Goal: Task Accomplishment & Management: Manage account settings

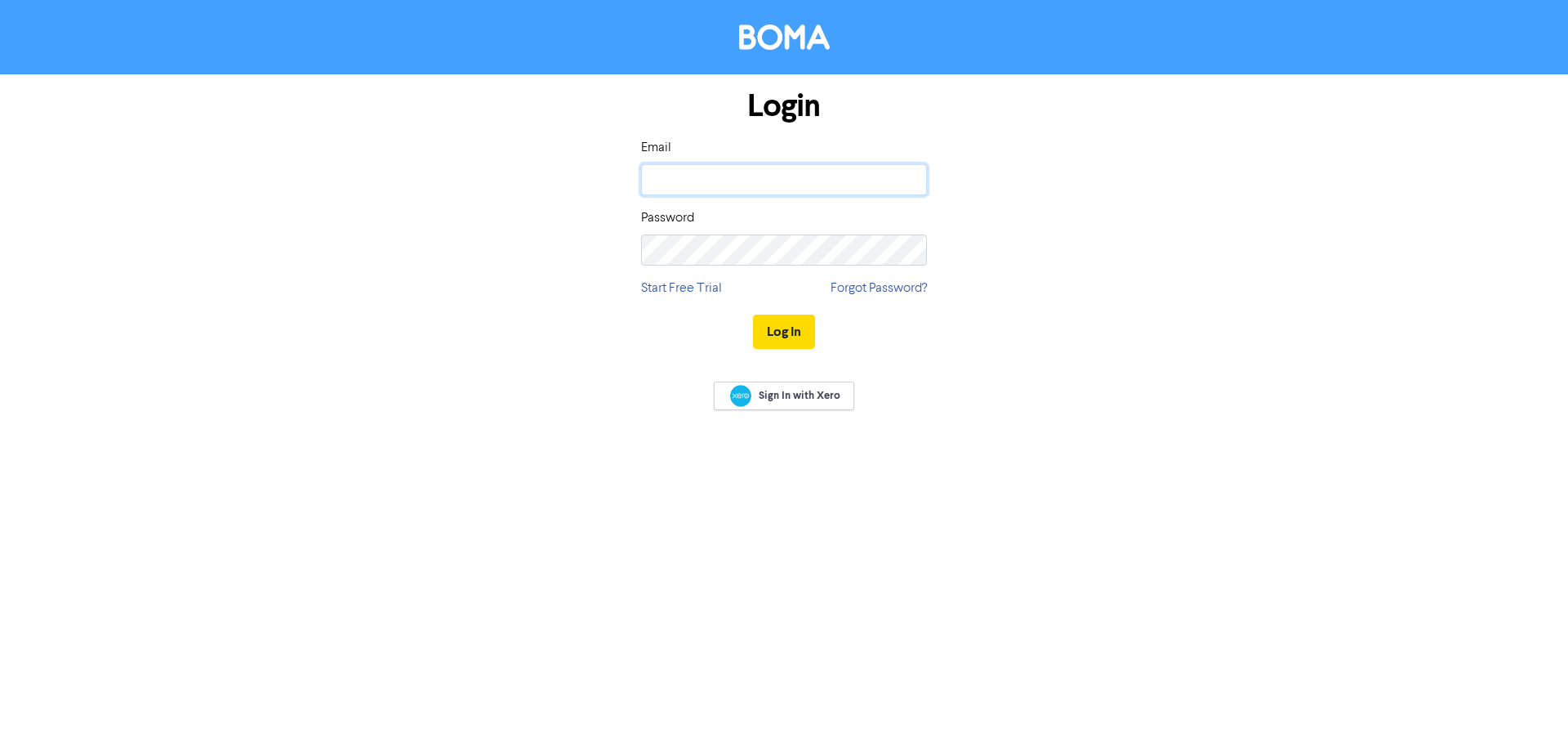
click at [705, 167] on input "email" at bounding box center [784, 180] width 286 height 31
type input "[PERSON_NAME][EMAIL_ADDRESS][DOMAIN_NAME]"
click at [700, 233] on div "Password" at bounding box center [784, 237] width 286 height 57
click at [753, 314] on button "Log In" at bounding box center [784, 331] width 62 height 35
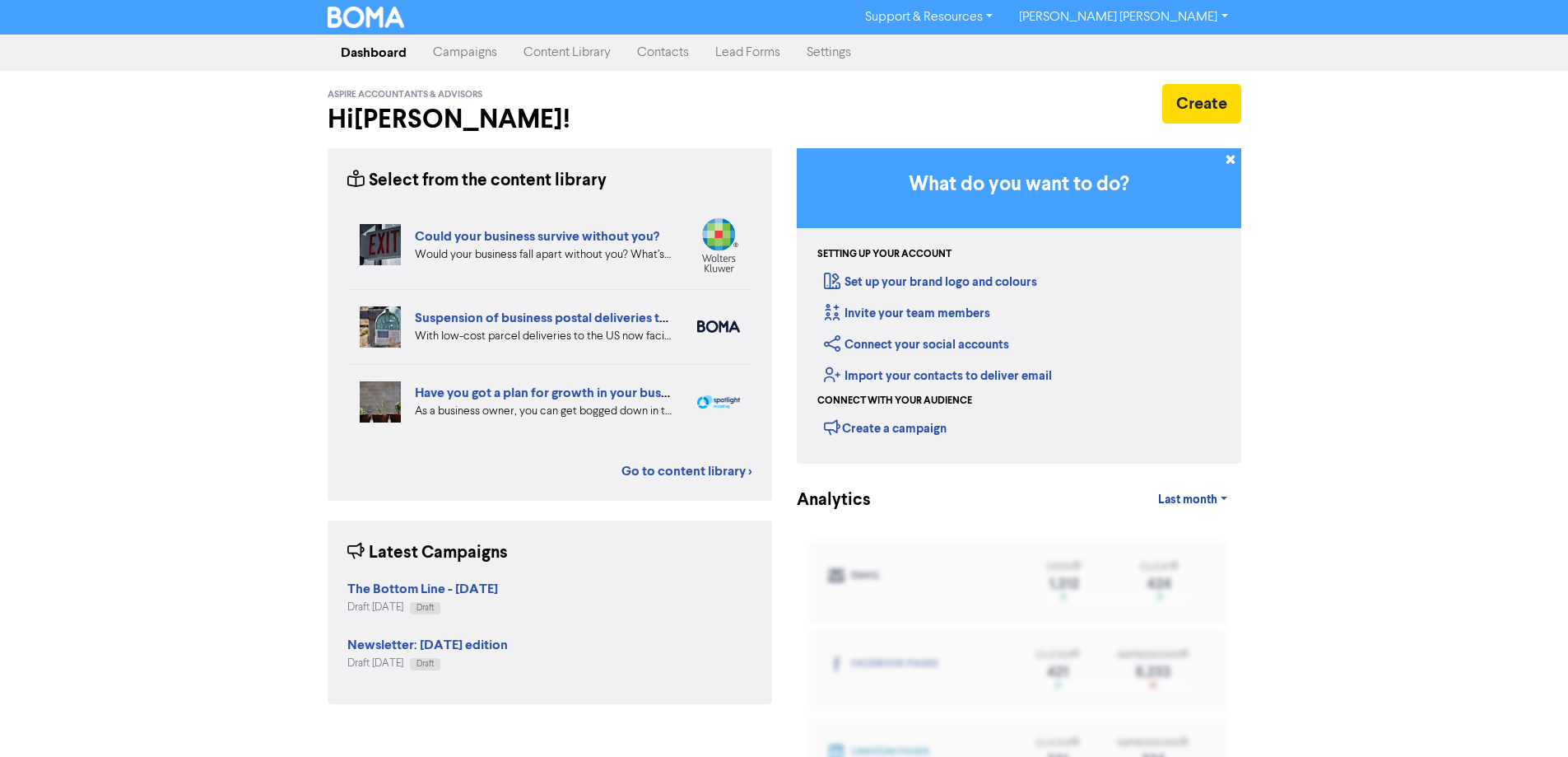
click at [475, 56] on link "Campaigns" at bounding box center [465, 53] width 90 height 33
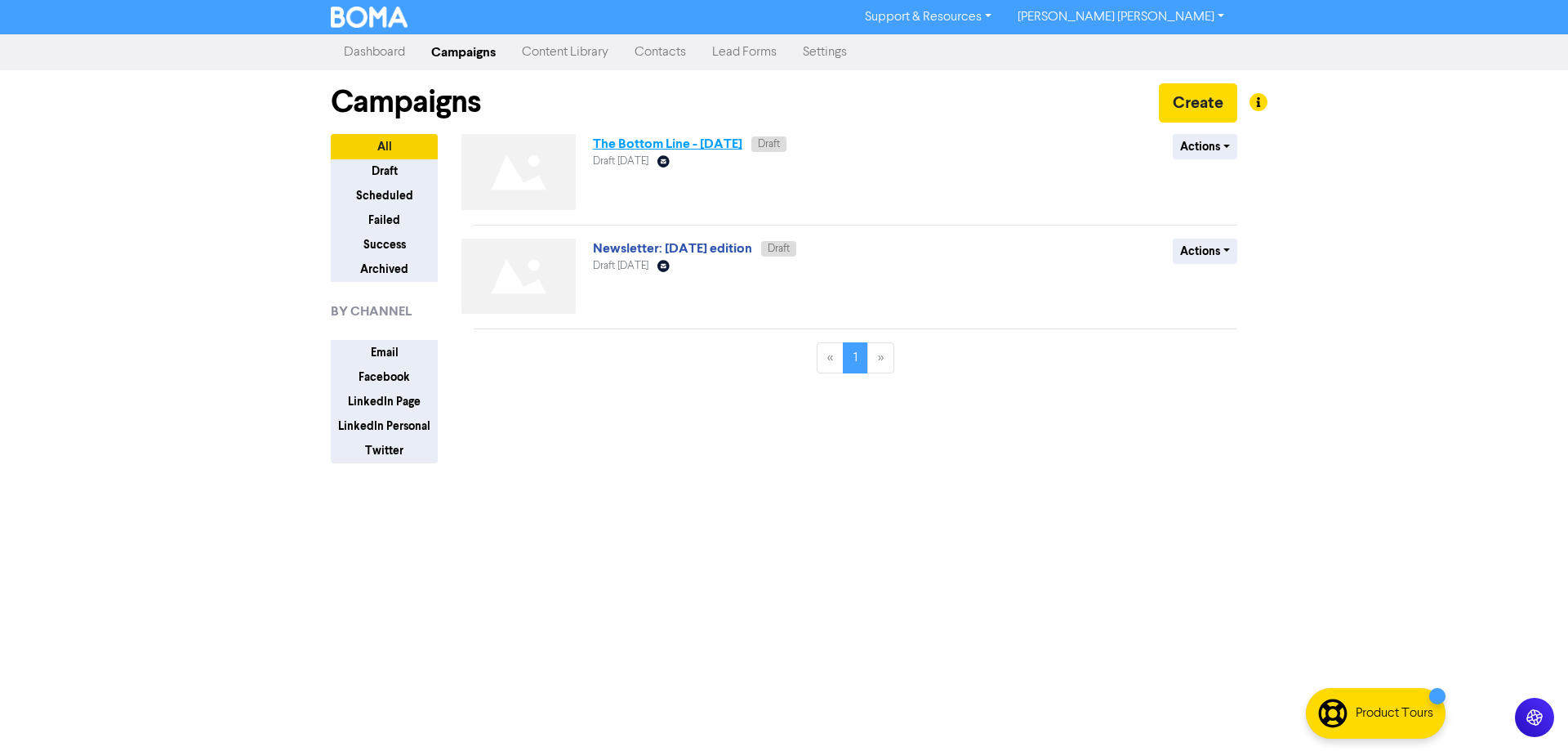
click at [636, 140] on link "The Bottom Line - [DATE]" at bounding box center [667, 143] width 149 height 16
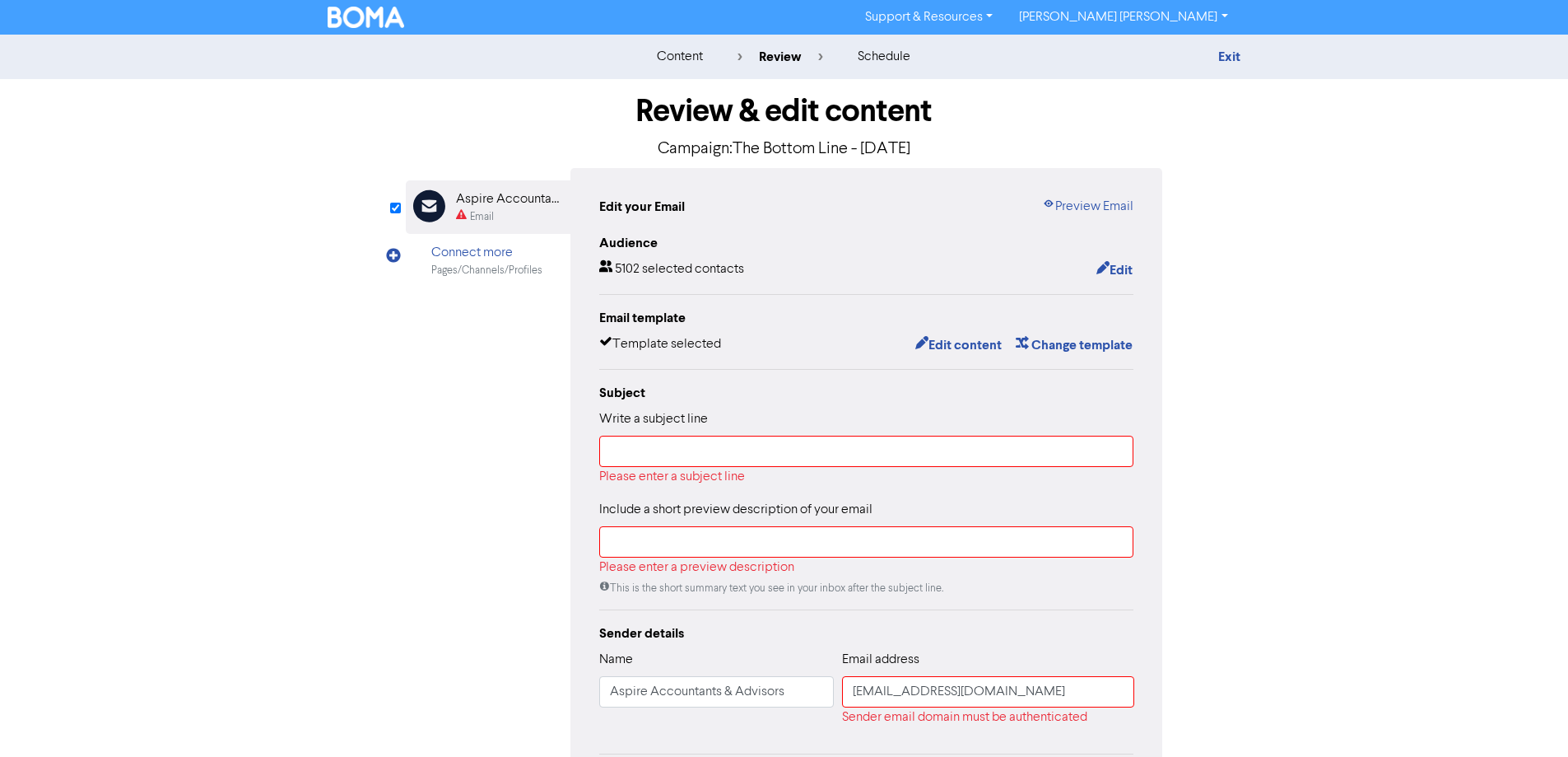
scroll to position [199, 0]
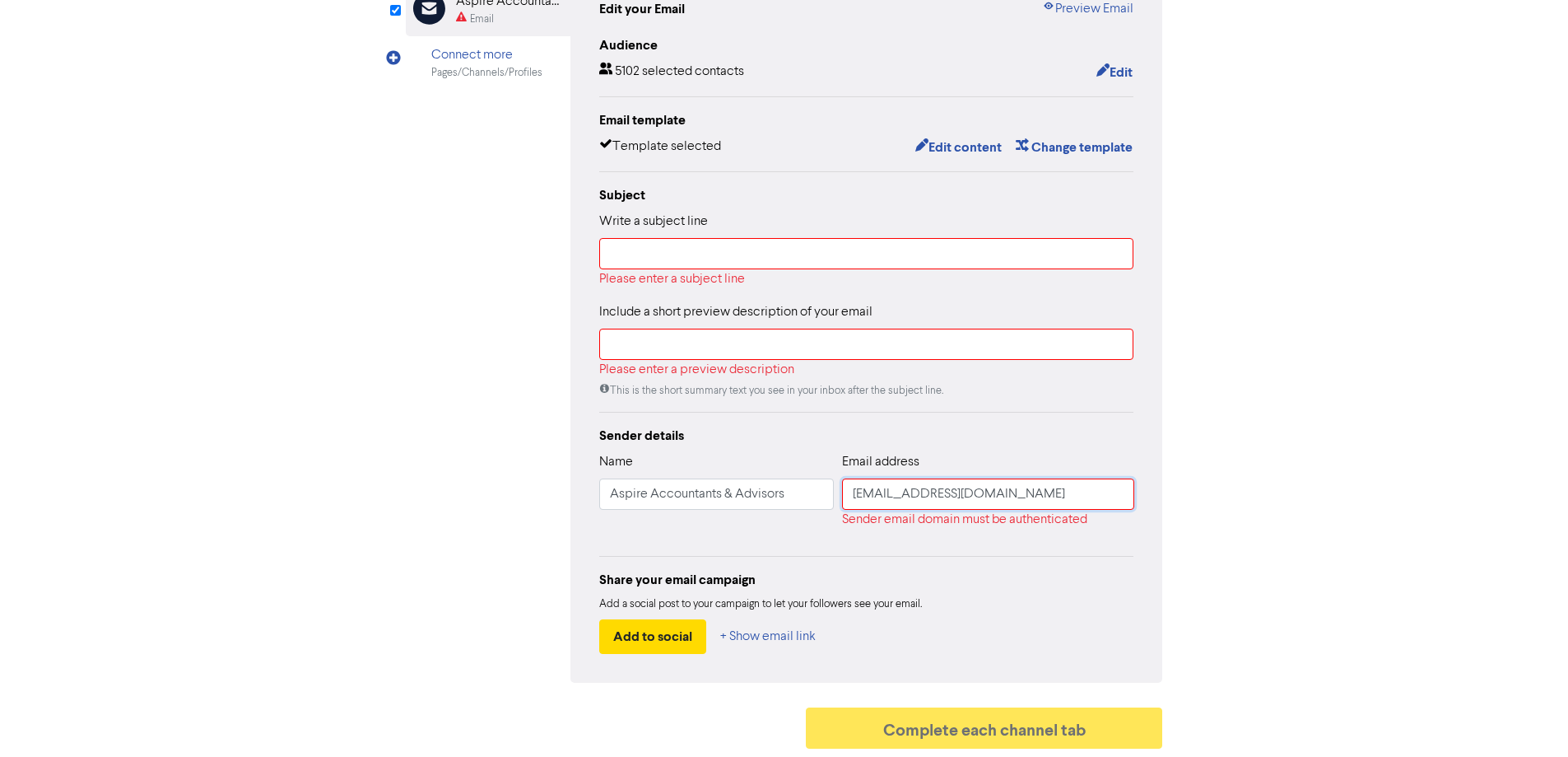
click at [897, 493] on input "[EMAIL_ADDRESS][DOMAIN_NAME]" at bounding box center [988, 494] width 292 height 31
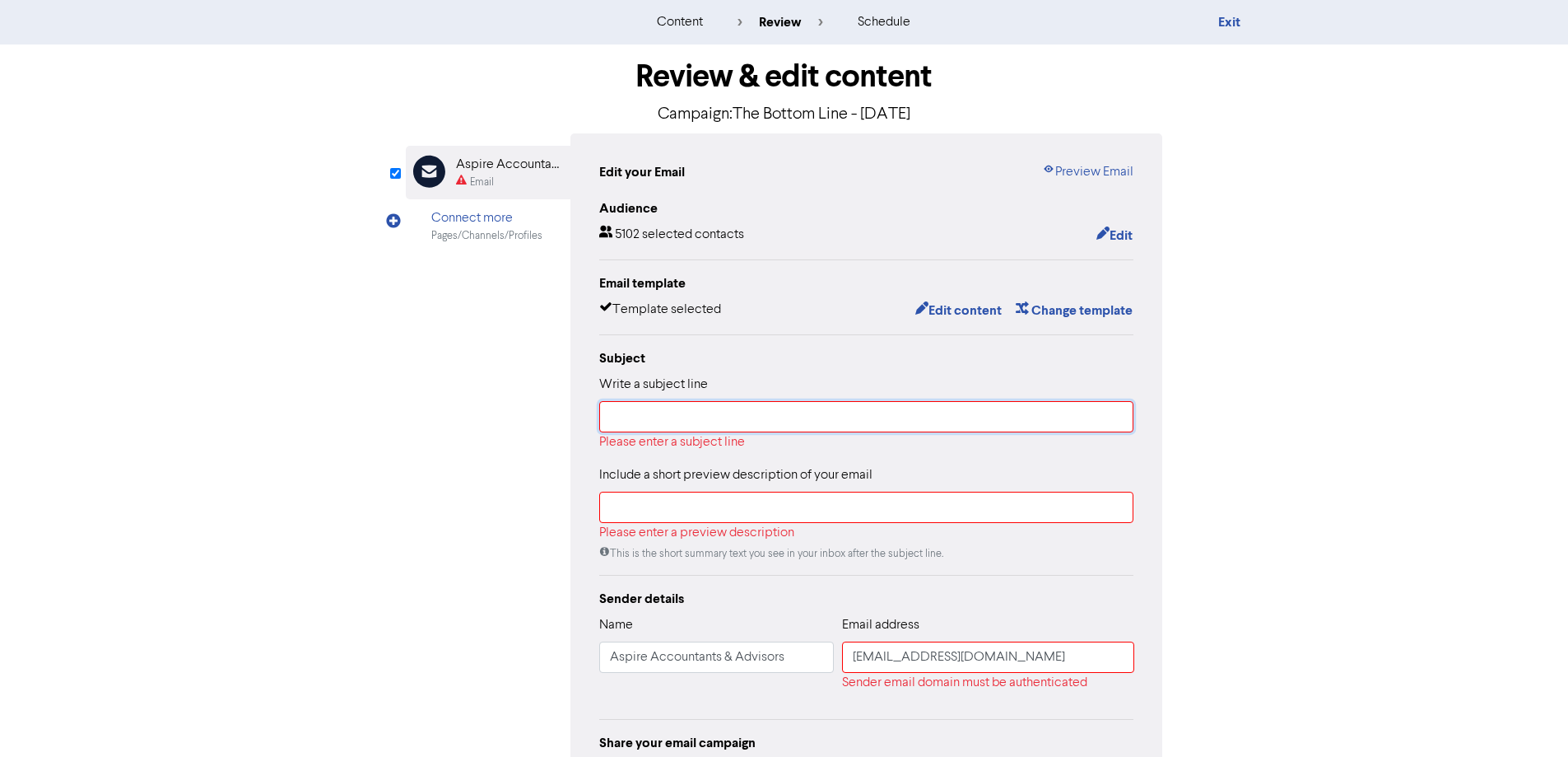
click at [638, 423] on input "text" at bounding box center [866, 417] width 535 height 31
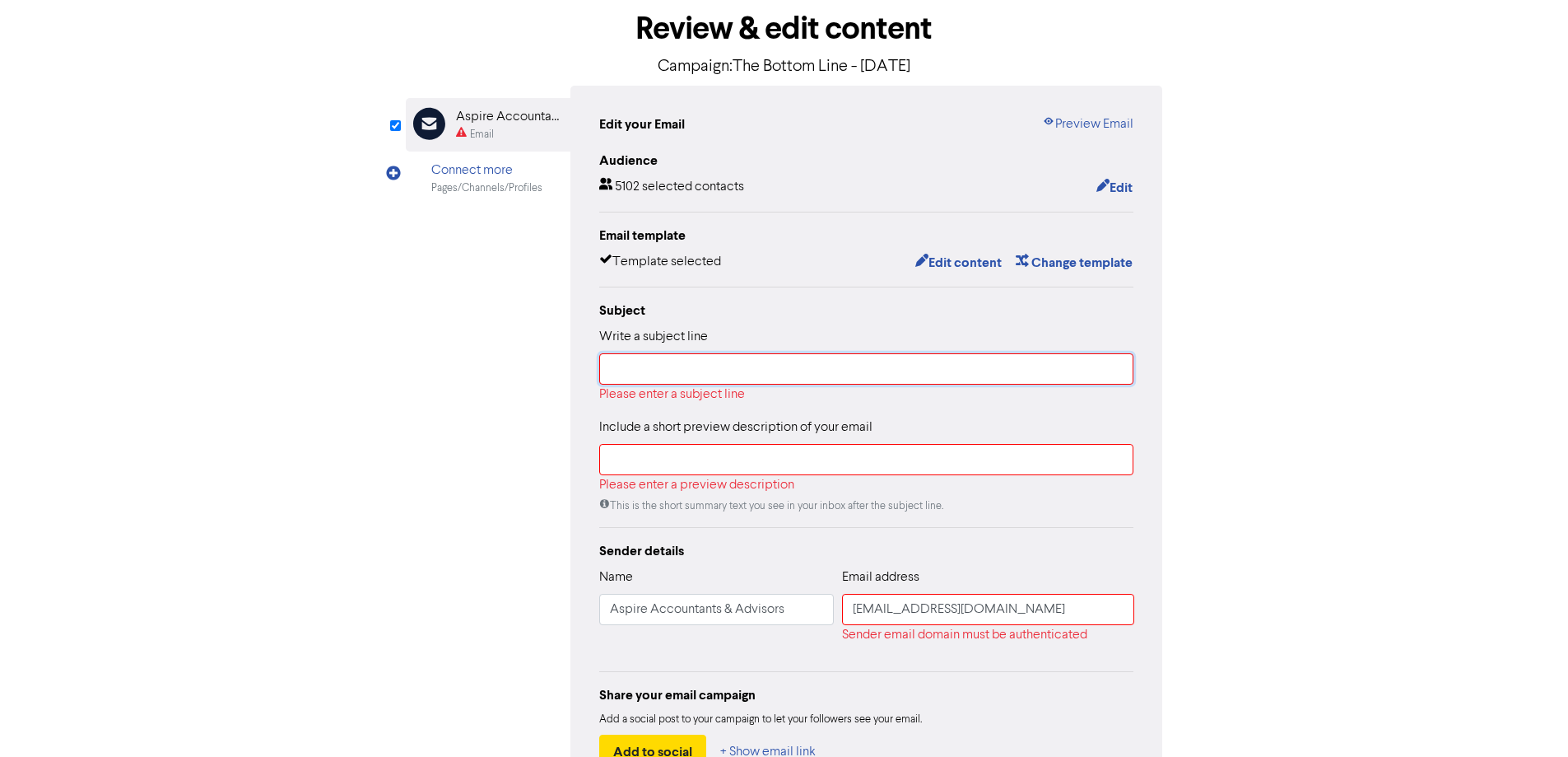
scroll to position [0, 0]
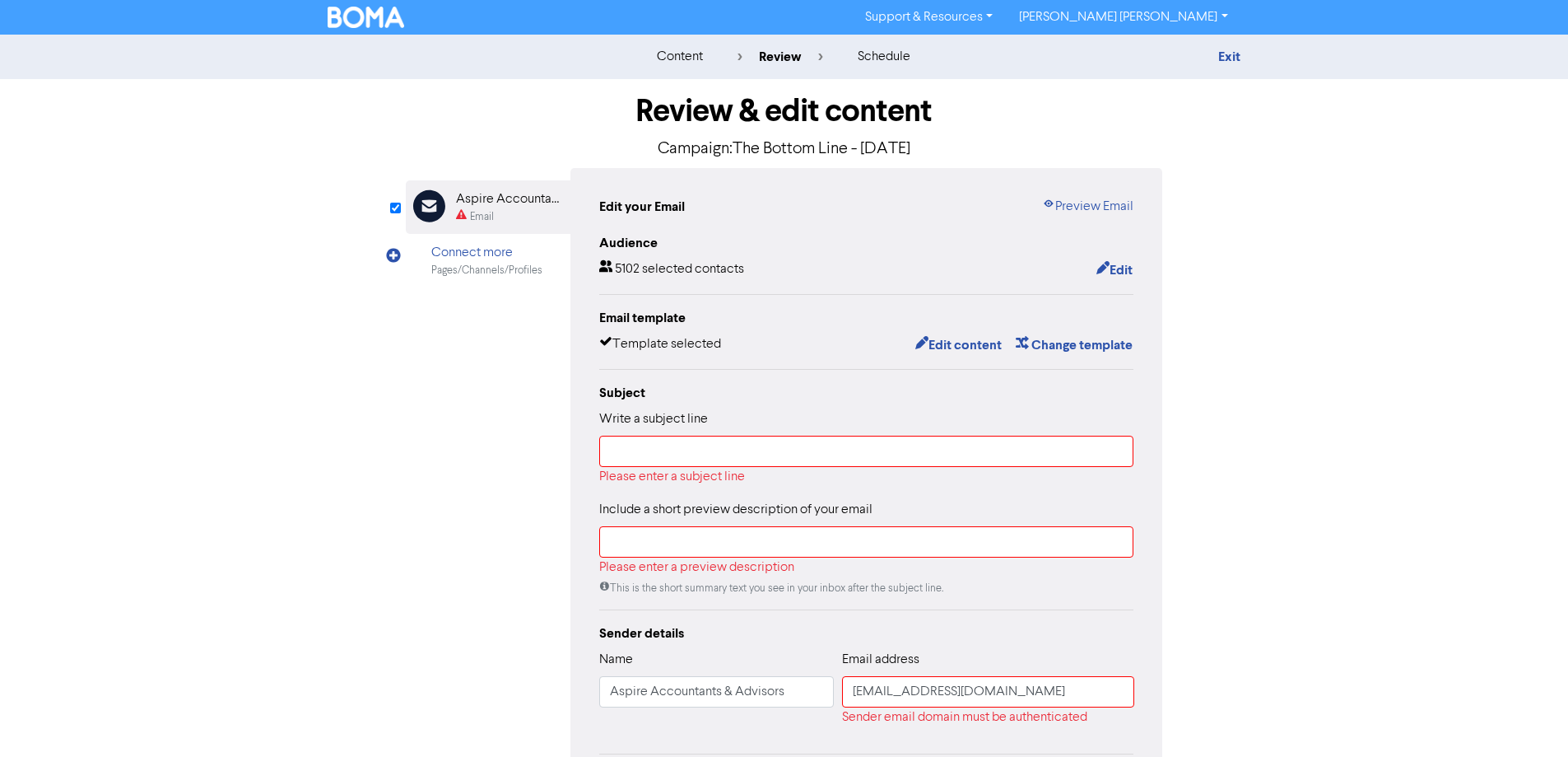
click at [357, 21] on img at bounding box center [366, 17] width 77 height 22
